Goal: Task Accomplishment & Management: Manage account settings

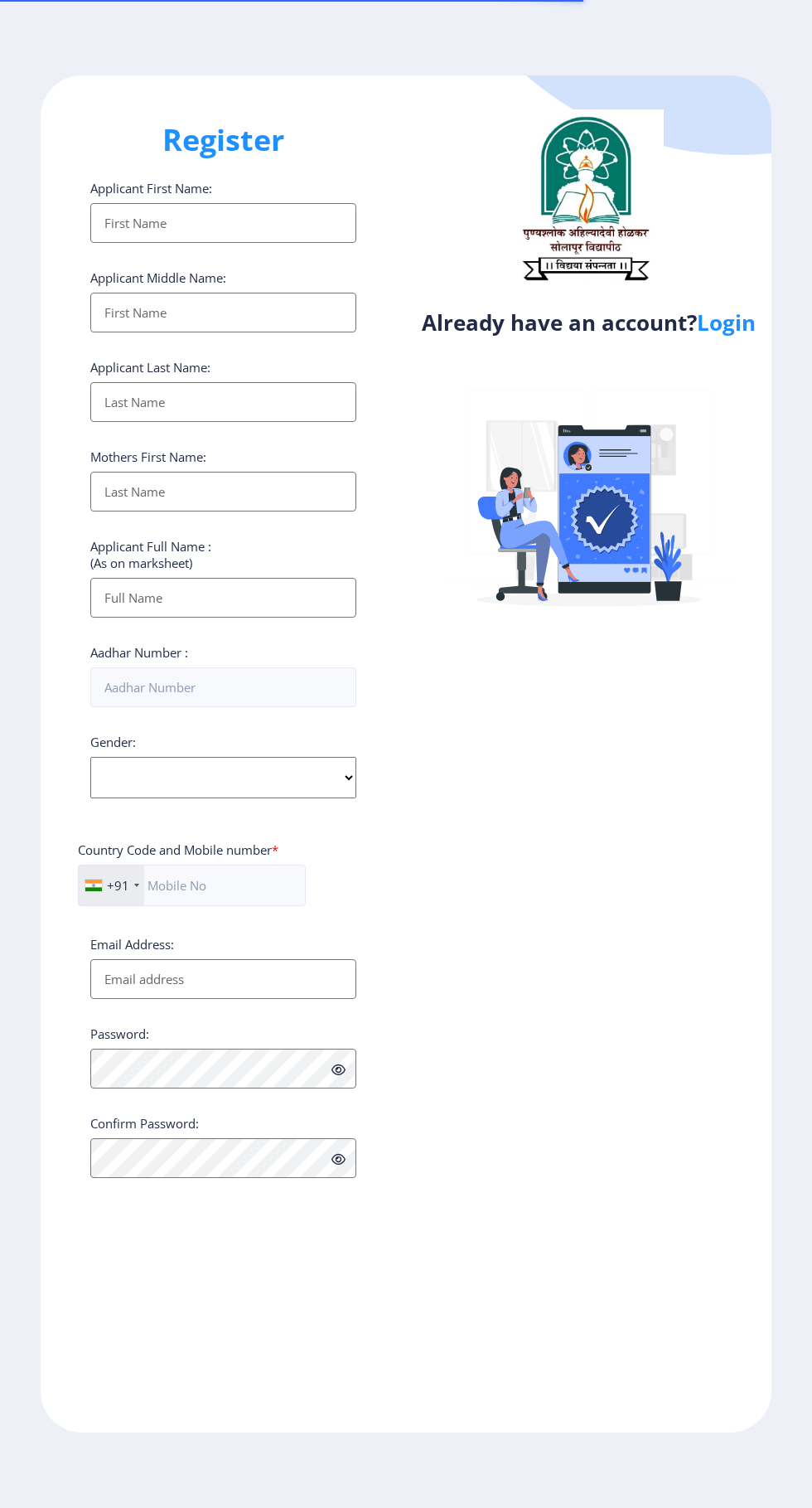
select select
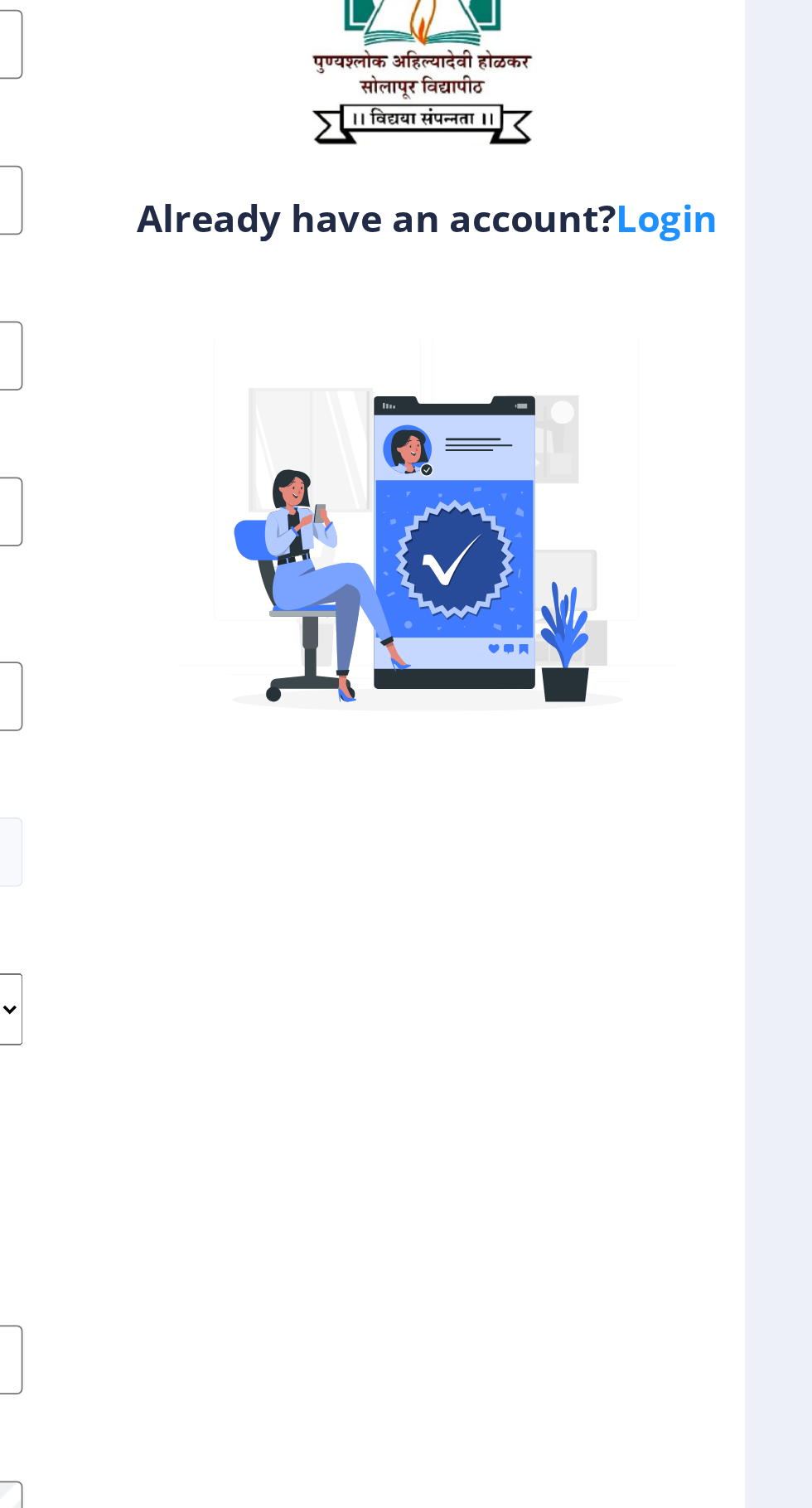
click at [736, 338] on link "Login" at bounding box center [727, 323] width 59 height 30
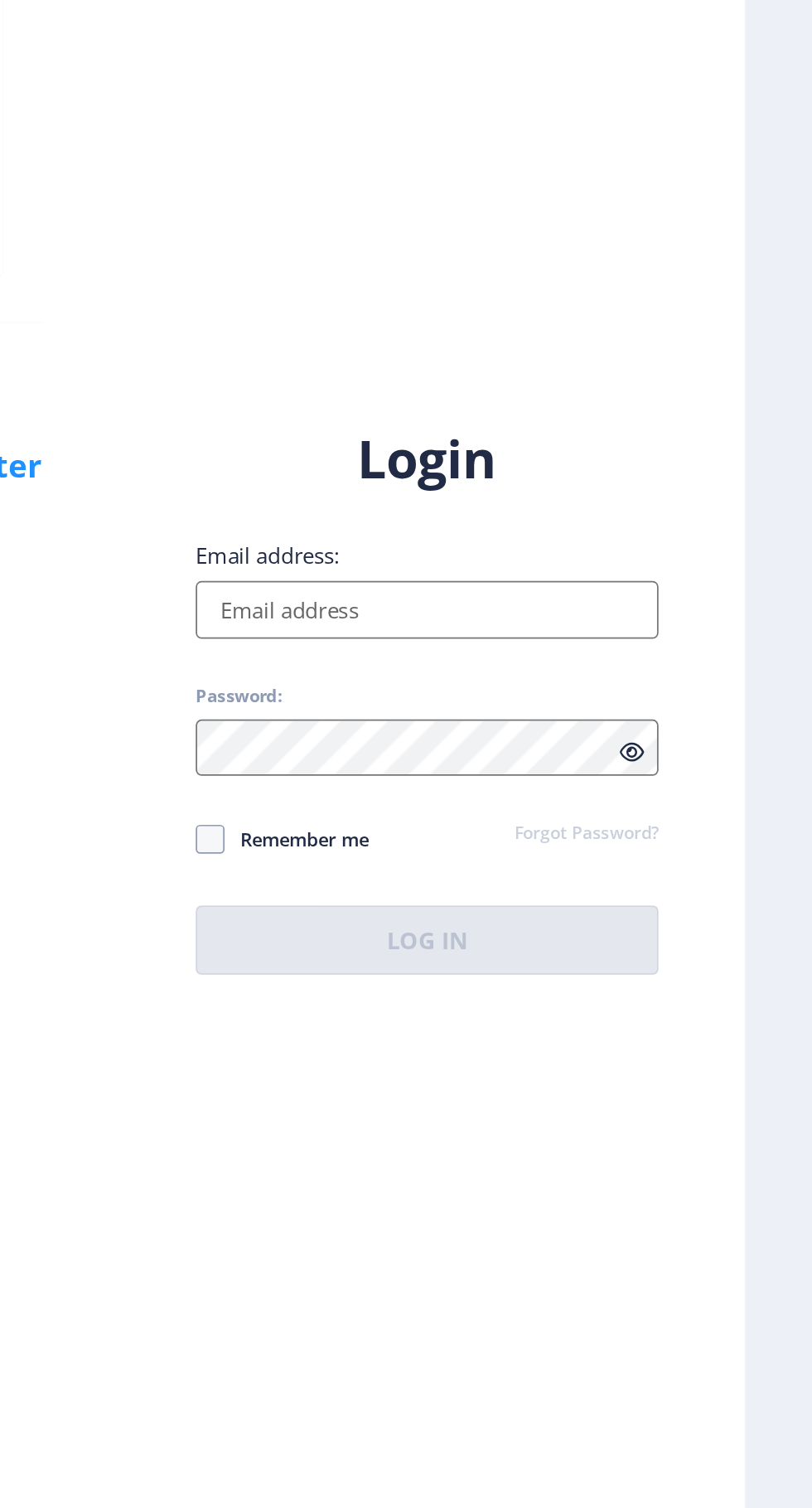
click at [559, 706] on input "Email address:" at bounding box center [589, 689] width 266 height 34
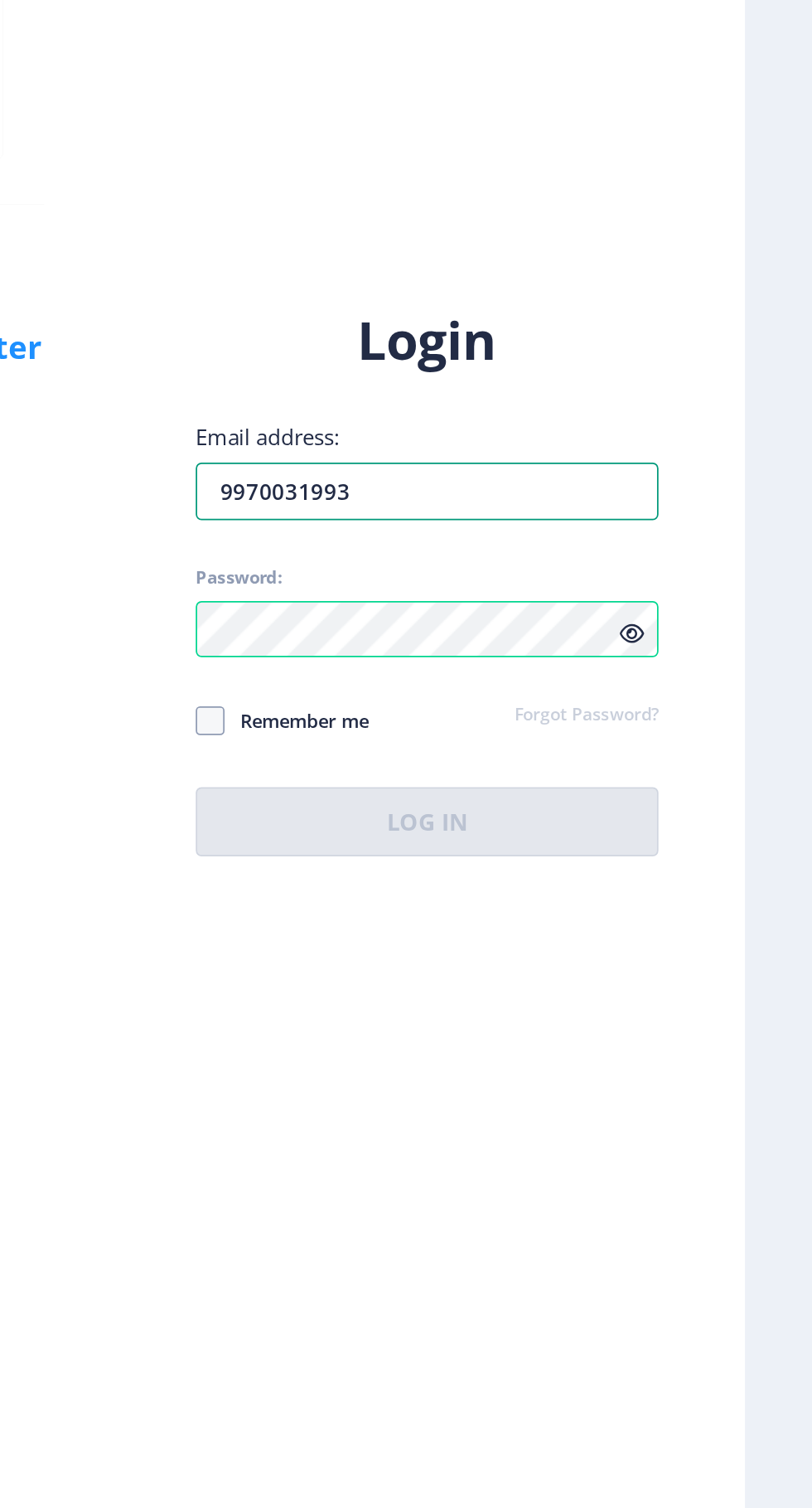
click at [557, 756] on div "Login Email address: 9970031993 Password: Remember me Forgot Password? Log In" at bounding box center [589, 741] width 266 height 316
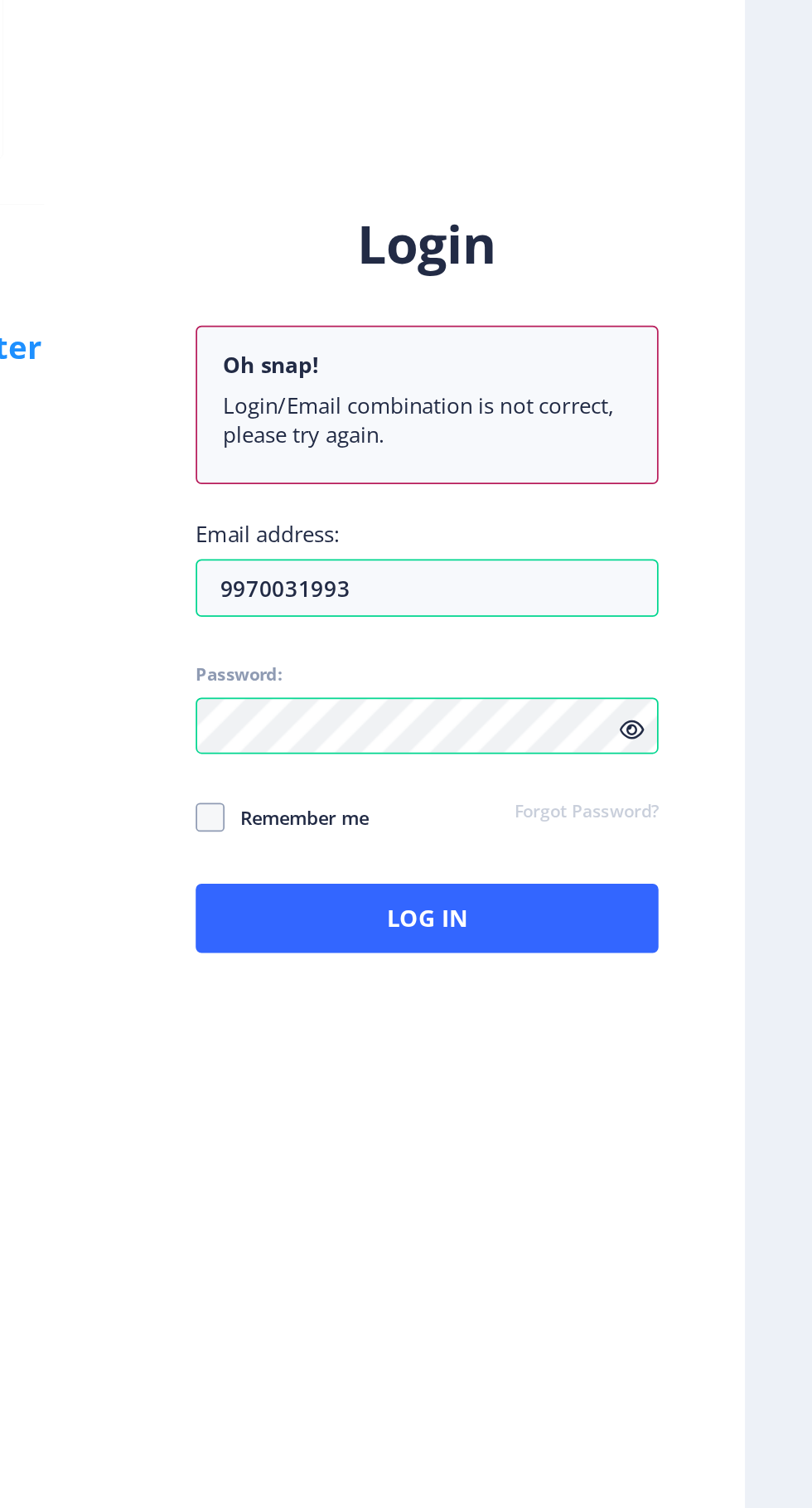
click at [579, 625] on p "Oh snap!" at bounding box center [589, 616] width 235 height 17
click at [573, 761] on input "9970031993" at bounding box center [589, 745] width 266 height 34
type input "9"
type input "[DOMAIN_NAME][EMAIL_ADDRESS][DOMAIN_NAME]"
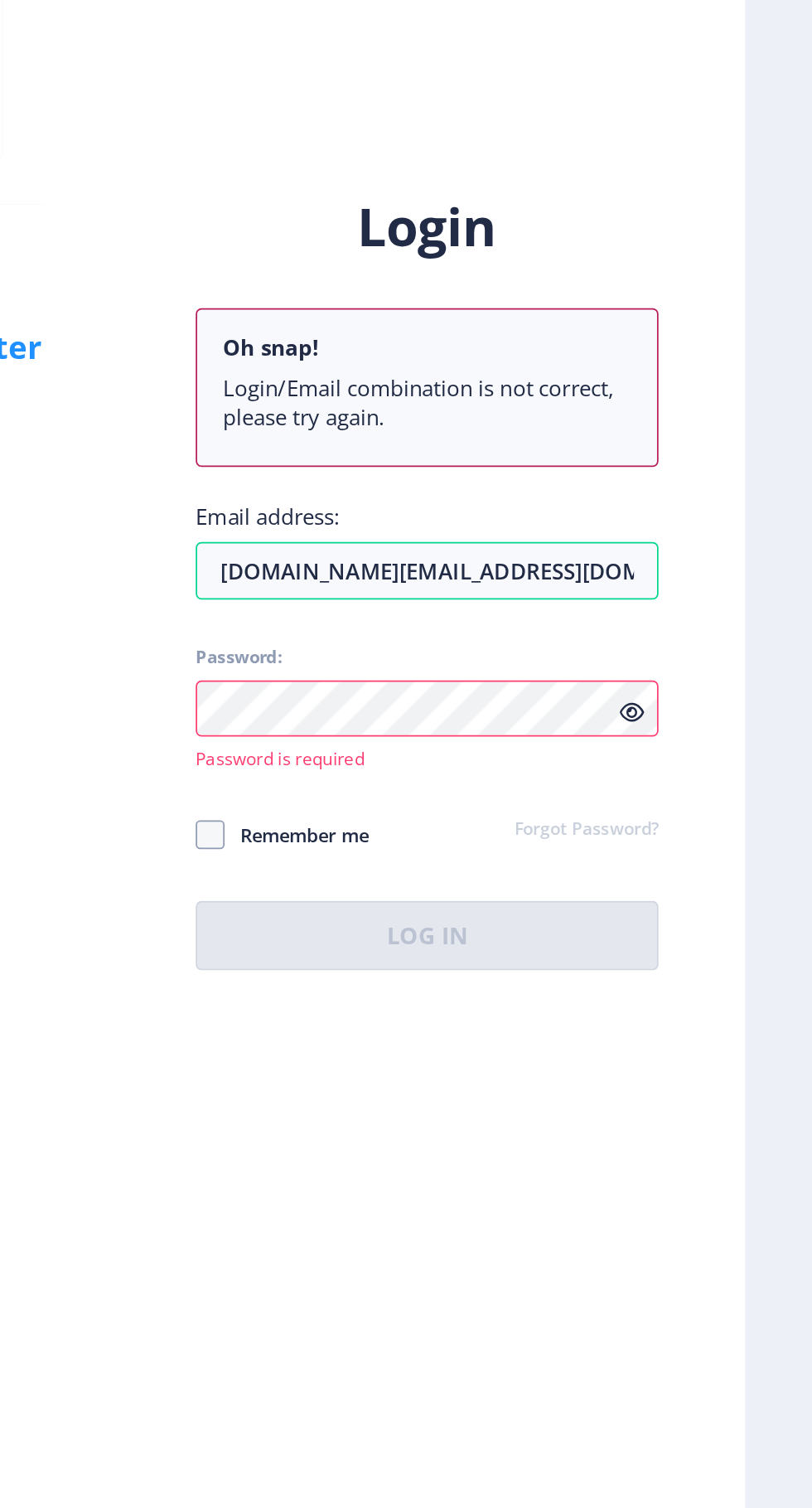
click at [467, 895] on span at bounding box center [464, 886] width 17 height 17
click at [457, 887] on input "Remember me" at bounding box center [456, 886] width 1 height 1
checkbox input "true"
type input "9970031993"
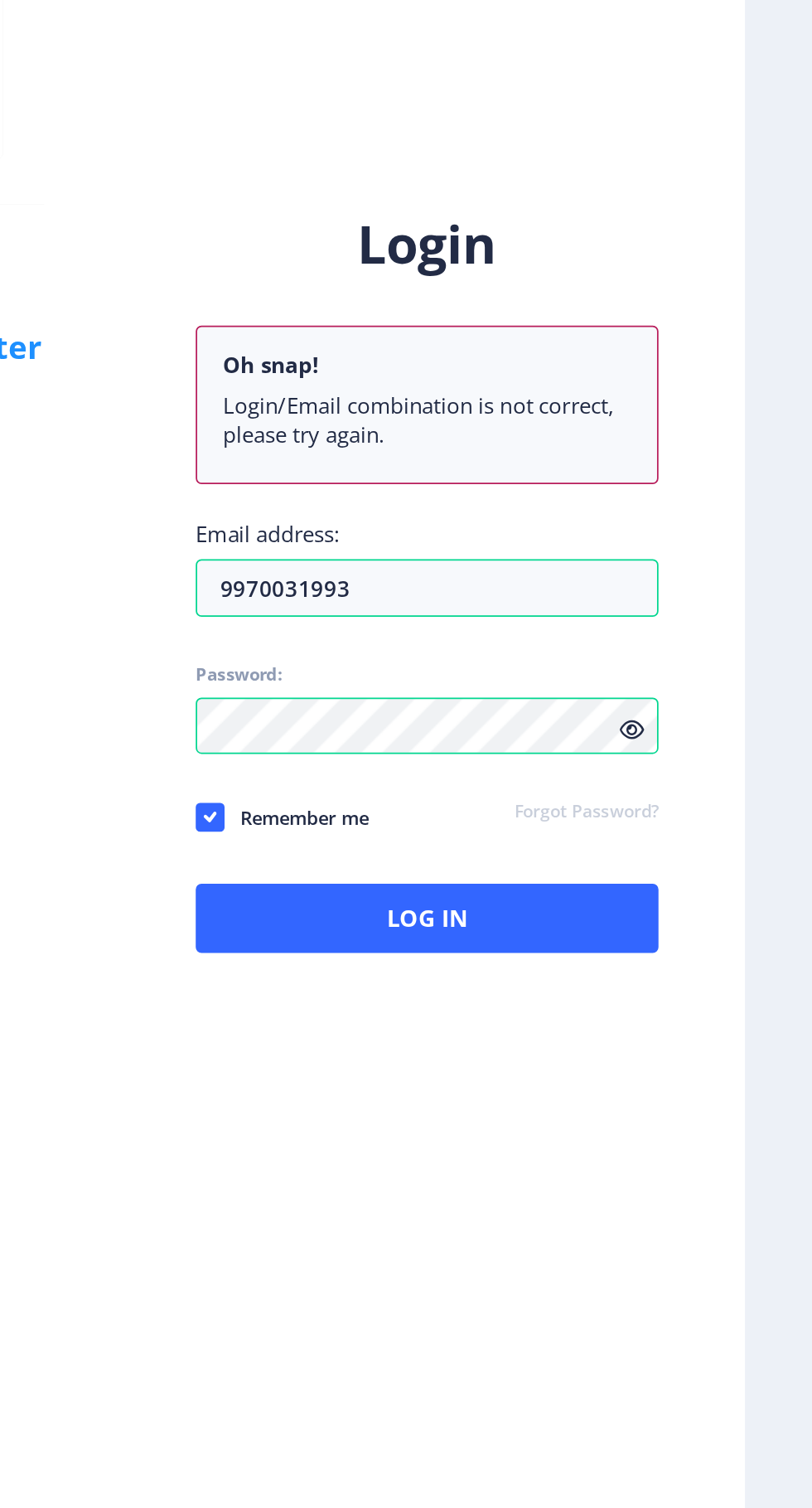
click at [693, 881] on link "Forgot Password?" at bounding box center [681, 873] width 83 height 15
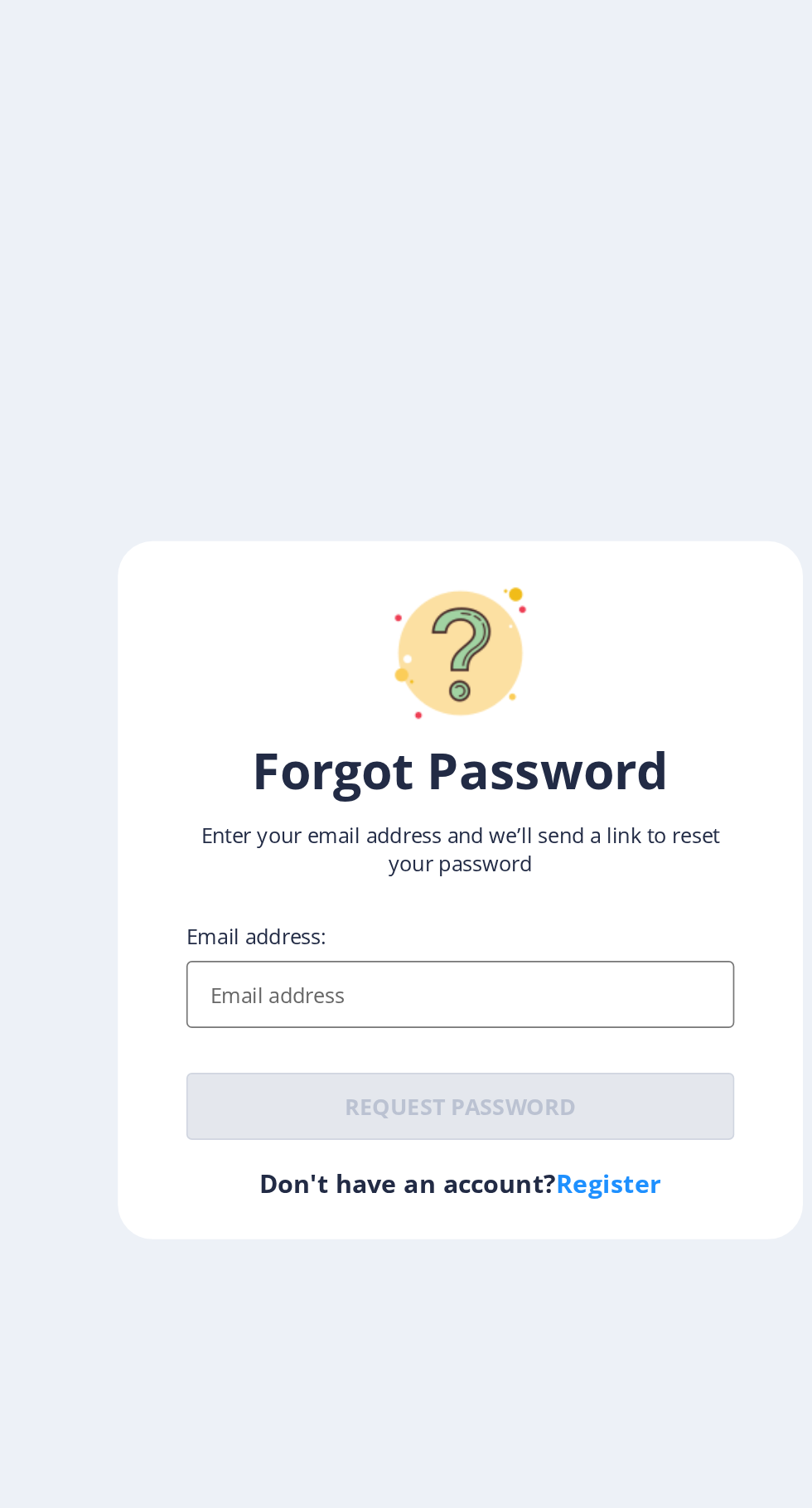
click at [358, 836] on input "Email address:" at bounding box center [406, 816] width 325 height 39
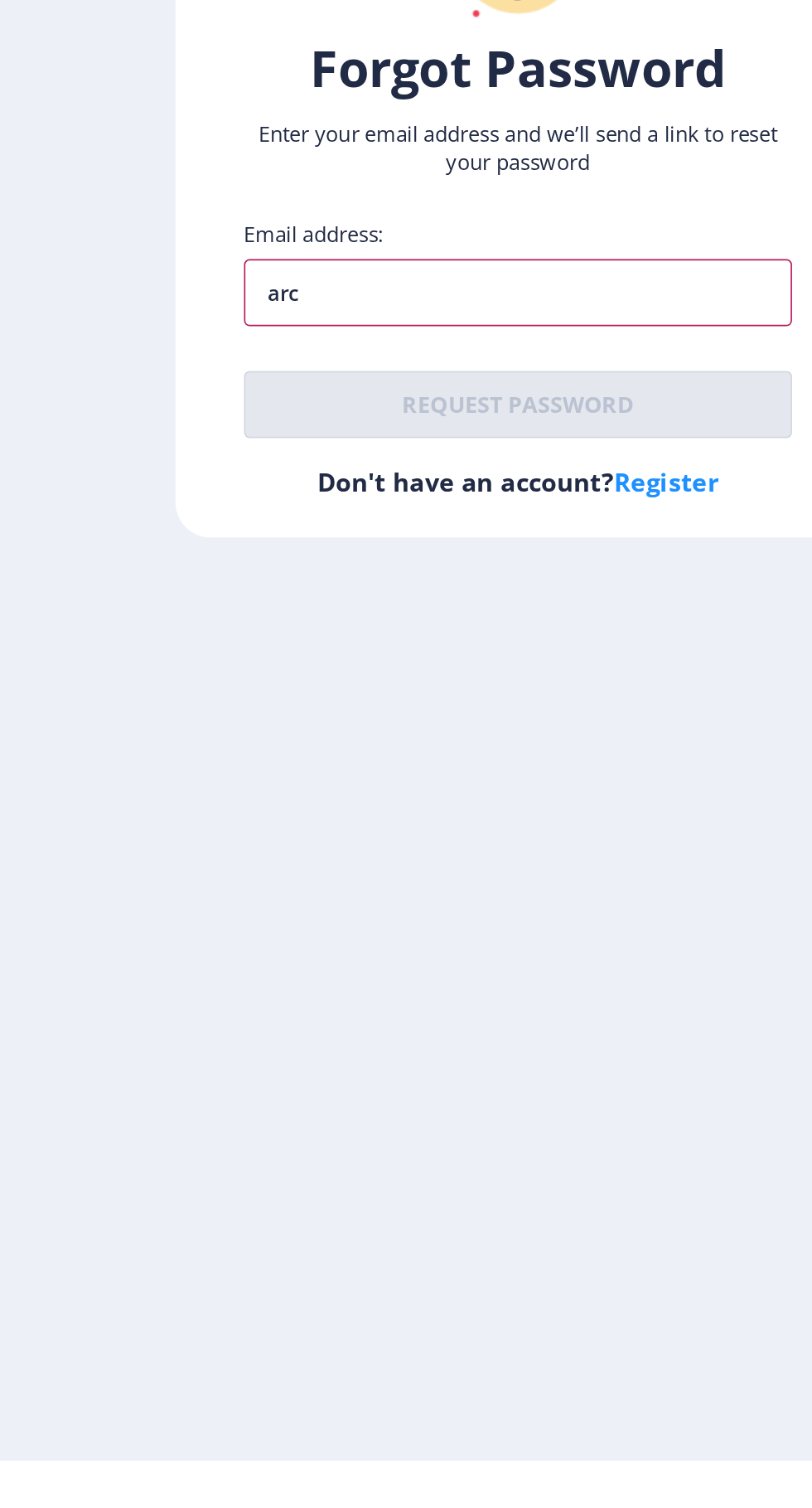
type input "[DOMAIN_NAME][EMAIL_ADDRESS][DOMAIN_NAME]"
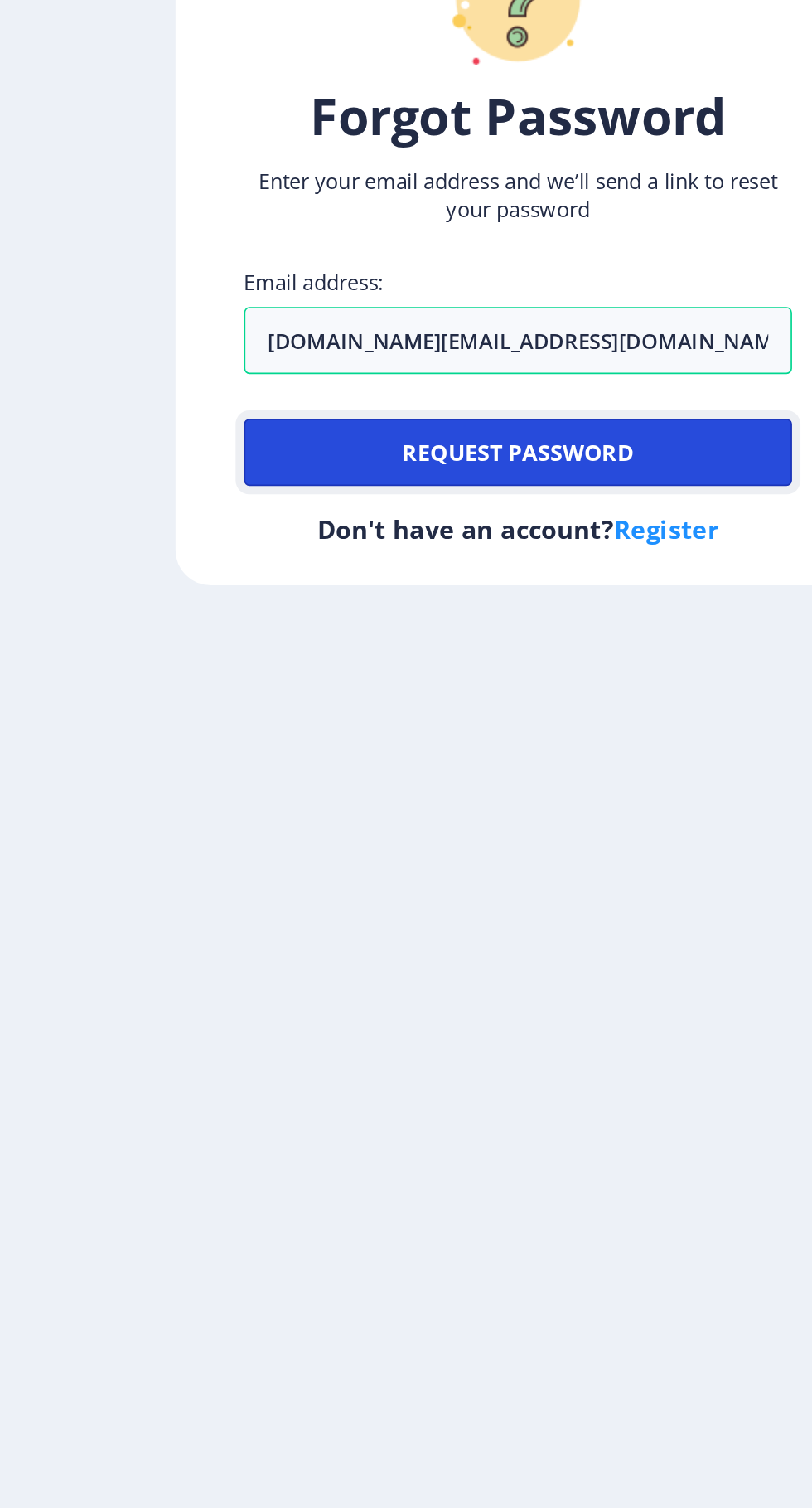
click at [440, 902] on button "Request password" at bounding box center [406, 882] width 325 height 39
